Goal: Submit feedback/report problem

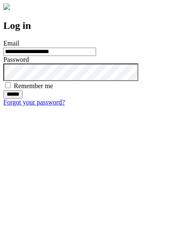
click at [23, 99] on input "******" at bounding box center [12, 94] width 19 height 8
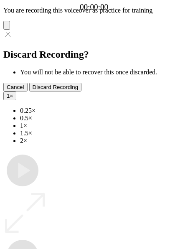
type input "**********"
